Goal: Task Accomplishment & Management: Manage account settings

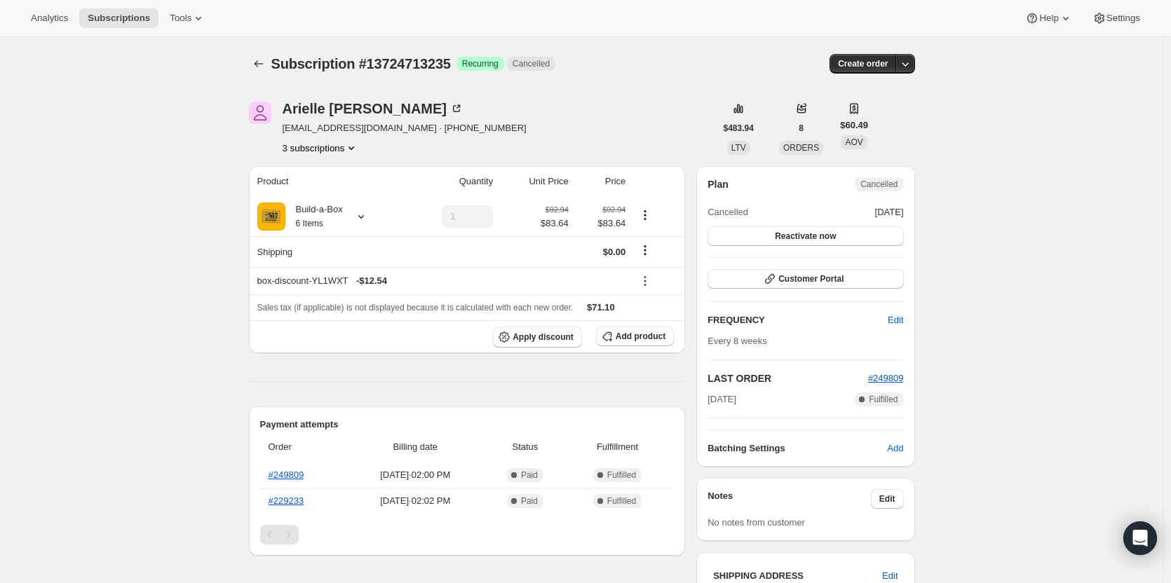
click at [320, 156] on div "Arielle Bartlett ariellebartlett@yahoo.com · +19542437565 3 subscriptions $483.…" at bounding box center [576, 512] width 677 height 867
click at [323, 151] on button "3 subscriptions" at bounding box center [321, 148] width 76 height 14
click at [323, 197] on span "11419517203" at bounding box center [304, 198] width 56 height 11
click at [324, 154] on button "3 subscriptions" at bounding box center [321, 148] width 76 height 14
click at [325, 180] on span "10921476371" at bounding box center [324, 175] width 97 height 14
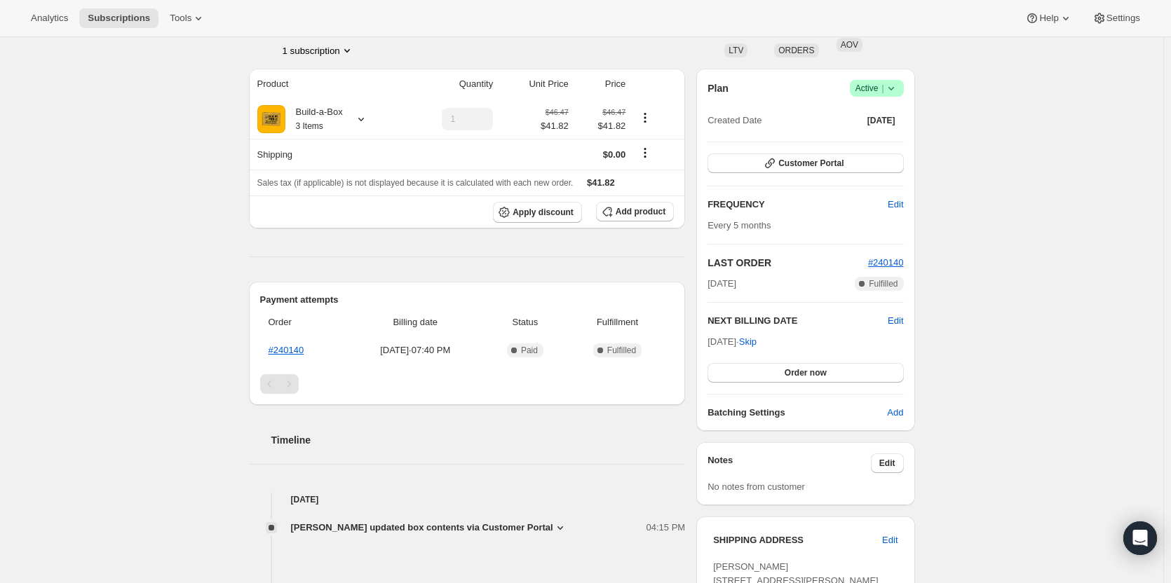
scroll to position [70, 0]
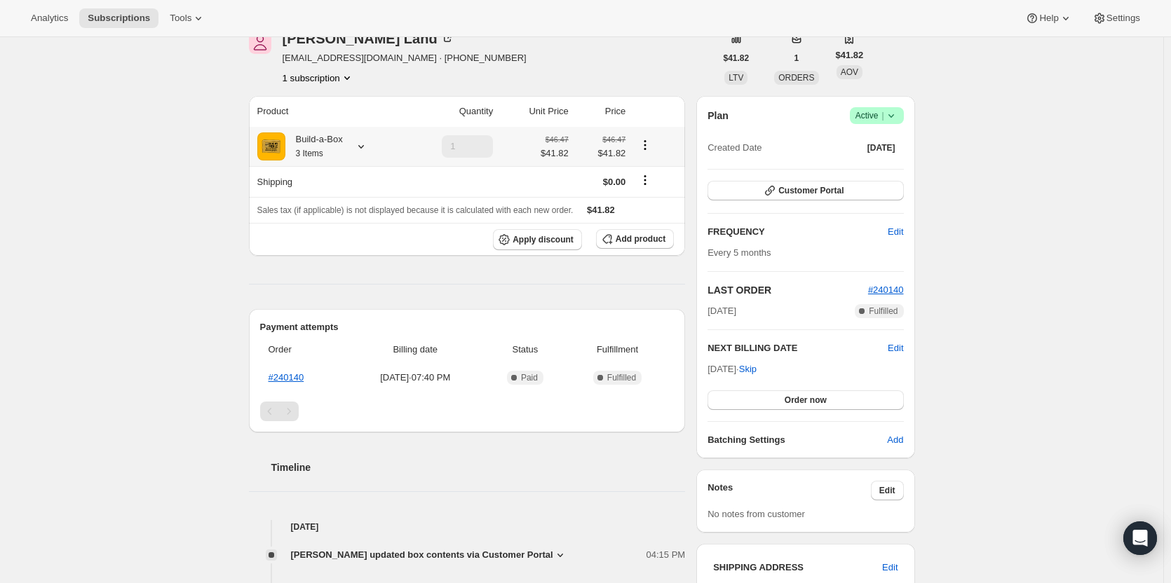
click at [334, 138] on div "Build-a-Box 3 Items" at bounding box center [313, 146] width 57 height 28
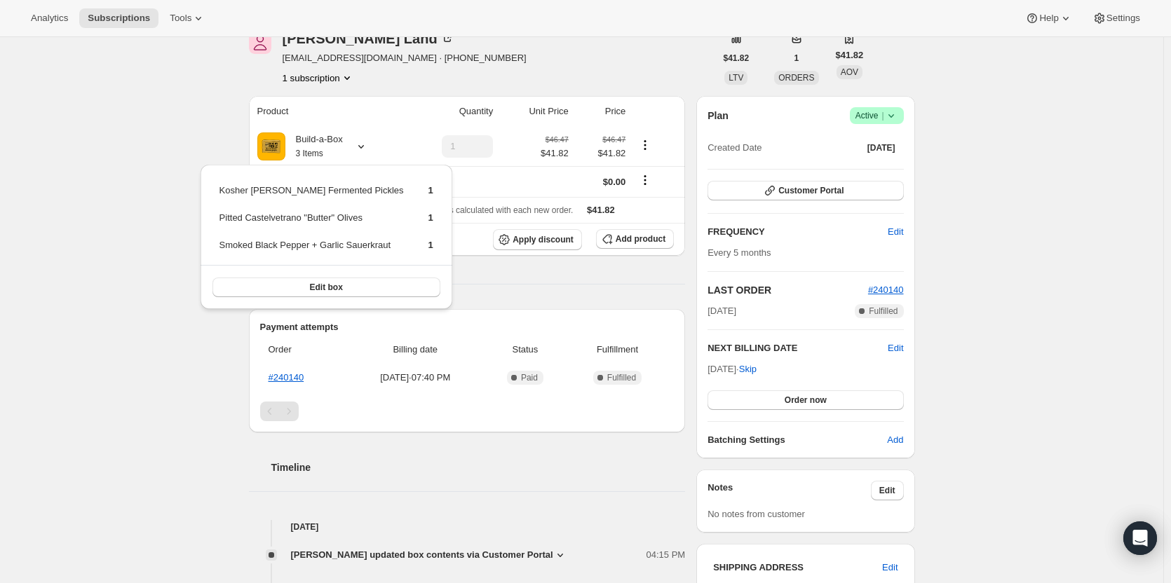
click at [137, 216] on div "Subscription #14049739027. This page is ready Subscription #14049739027 Success…" at bounding box center [581, 484] width 1163 height 1035
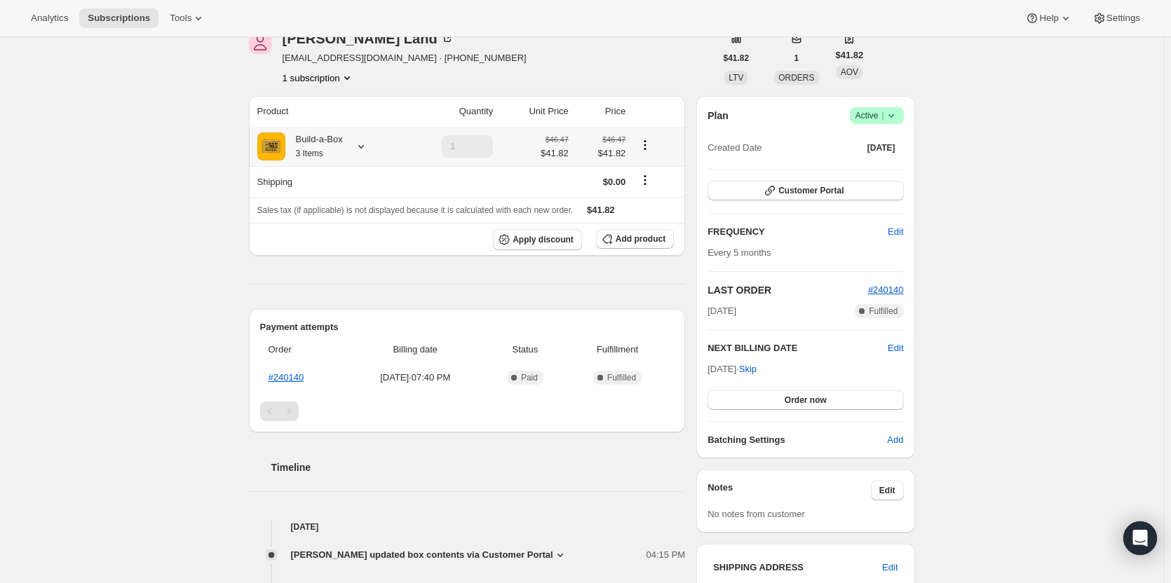
click at [362, 149] on icon at bounding box center [361, 147] width 14 height 14
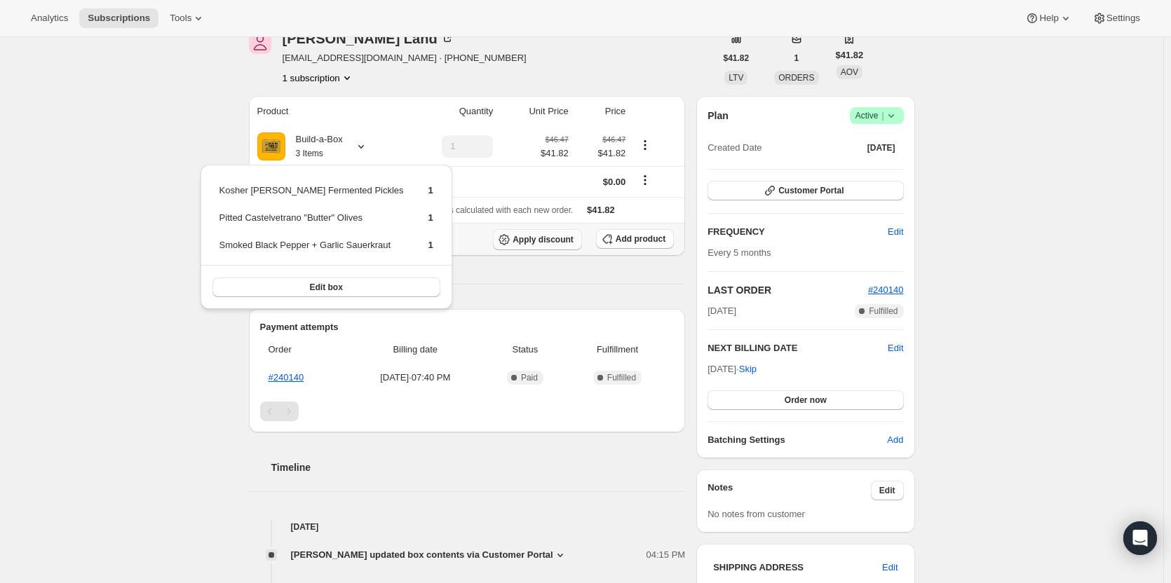
click at [566, 243] on span "Apply discount" at bounding box center [542, 239] width 61 height 11
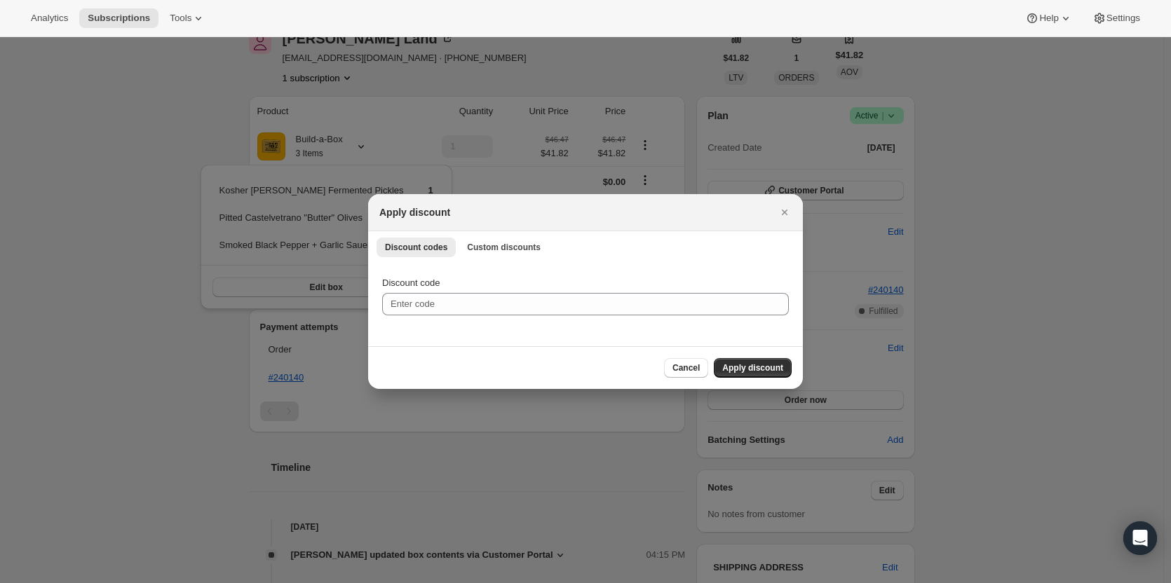
scroll to position [0, 0]
click at [494, 236] on div "Discount codes Custom discounts More views Discount codes Custom discounts More…" at bounding box center [585, 246] width 435 height 31
click at [493, 252] on span "Custom discounts" at bounding box center [504, 247] width 74 height 11
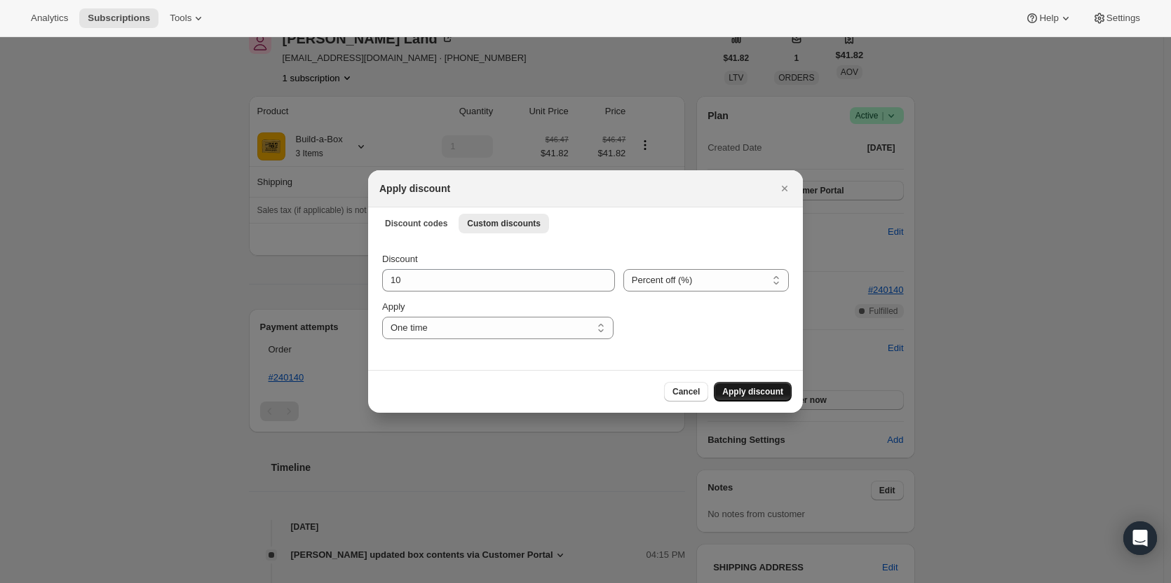
click at [759, 388] on span "Apply discount" at bounding box center [752, 391] width 61 height 11
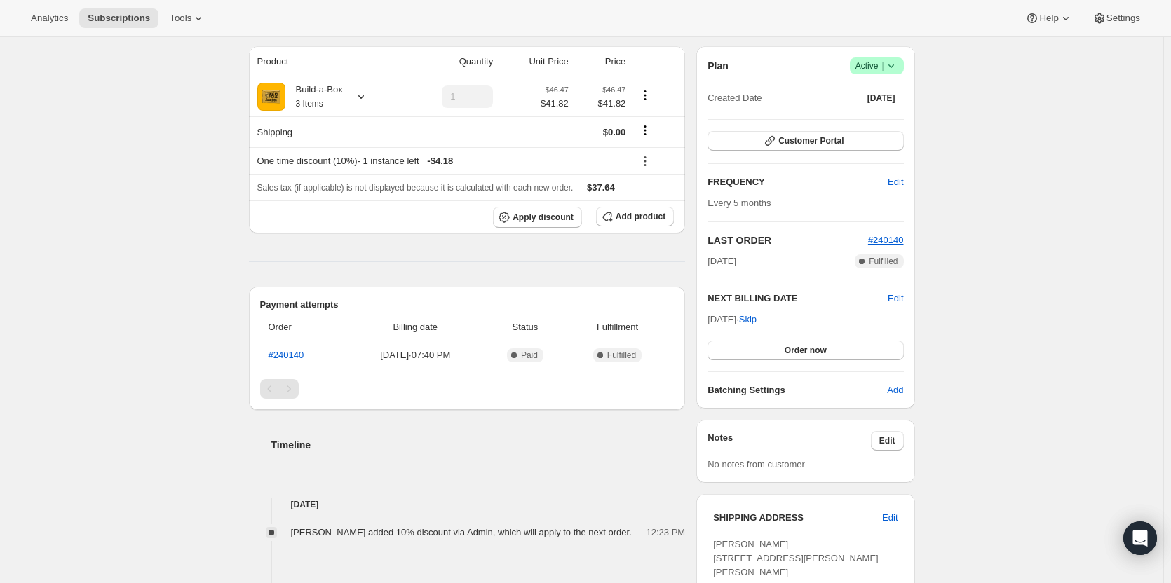
scroll to position [121, 0]
click at [827, 351] on span "Order now" at bounding box center [805, 349] width 42 height 11
click at [828, 350] on span "Click to confirm" at bounding box center [805, 349] width 64 height 11
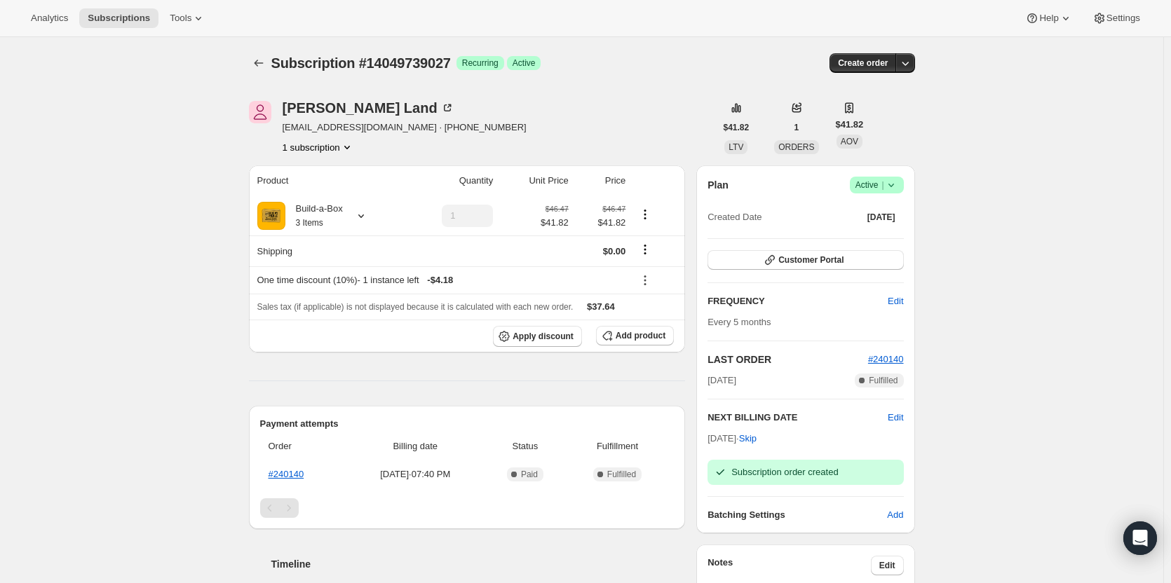
scroll to position [0, 0]
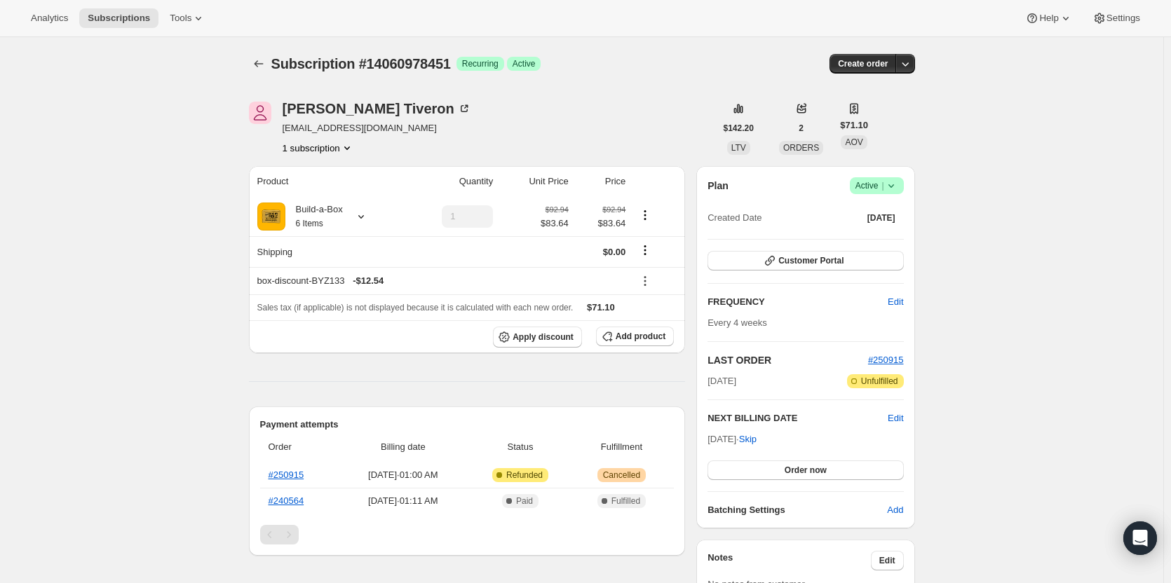
click at [873, 187] on span "Active |" at bounding box center [876, 186] width 43 height 14
click at [879, 233] on span "Cancel subscription" at bounding box center [880, 237] width 79 height 11
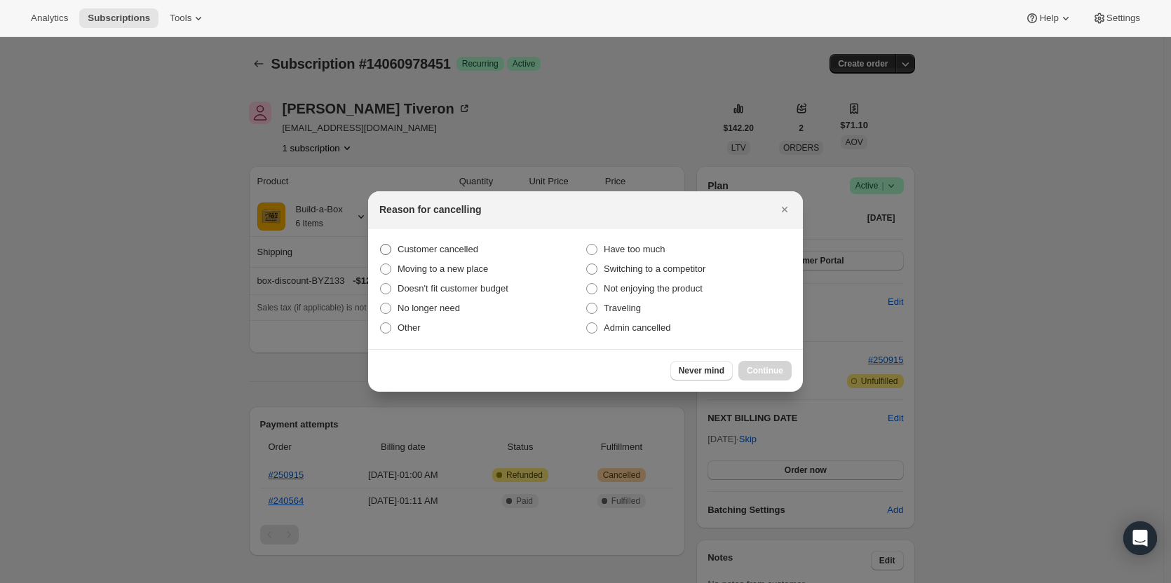
click at [457, 251] on span "Customer cancelled" at bounding box center [437, 249] width 81 height 11
click at [381, 245] on input "Customer cancelled" at bounding box center [380, 244] width 1 height 1
radio input "true"
click at [770, 373] on span "Continue" at bounding box center [765, 370] width 36 height 11
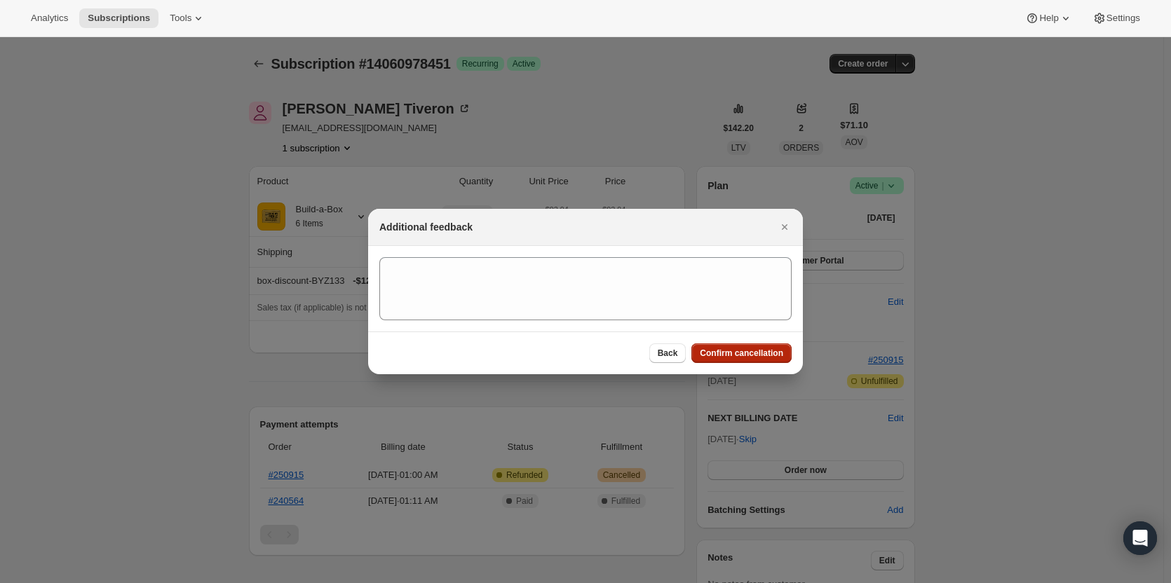
click at [758, 351] on span "Confirm cancellation" at bounding box center [741, 353] width 83 height 11
